Goal: Find specific page/section: Find specific page/section

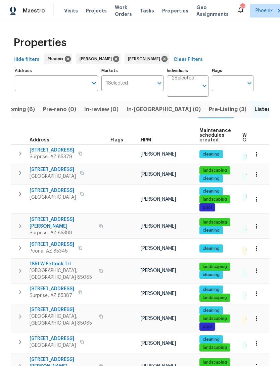
click at [48, 88] on input "Address" at bounding box center [51, 83] width 73 height 16
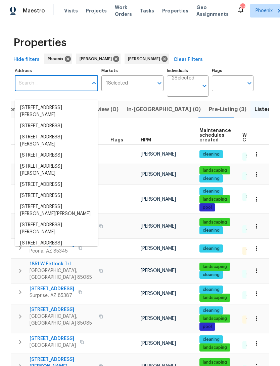
click at [40, 90] on input "Address" at bounding box center [51, 83] width 73 height 16
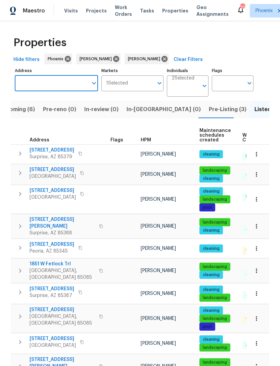
paste input "[STREET_ADDRESS]"
type input "[STREET_ADDRESS]"
click at [67, 108] on li "[STREET_ADDRESS][PERSON_NAME]" at bounding box center [56, 111] width 83 height 18
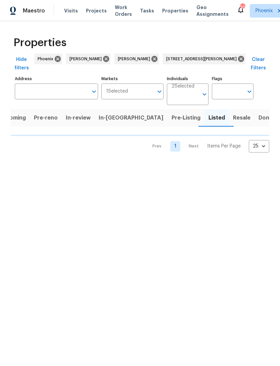
scroll to position [0, 6]
type input "9639 N 63rd Dr Glendale AZ 85302"
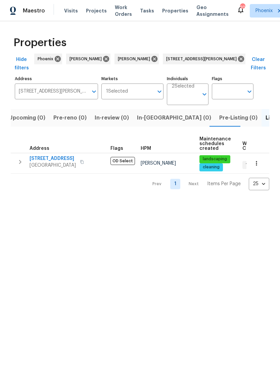
click at [19, 166] on icon "button" at bounding box center [20, 162] width 8 height 8
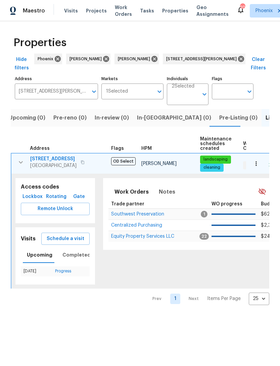
click at [135, 238] on span "Equity Property Services LLC" at bounding box center [142, 236] width 63 height 5
